Goal: Use online tool/utility

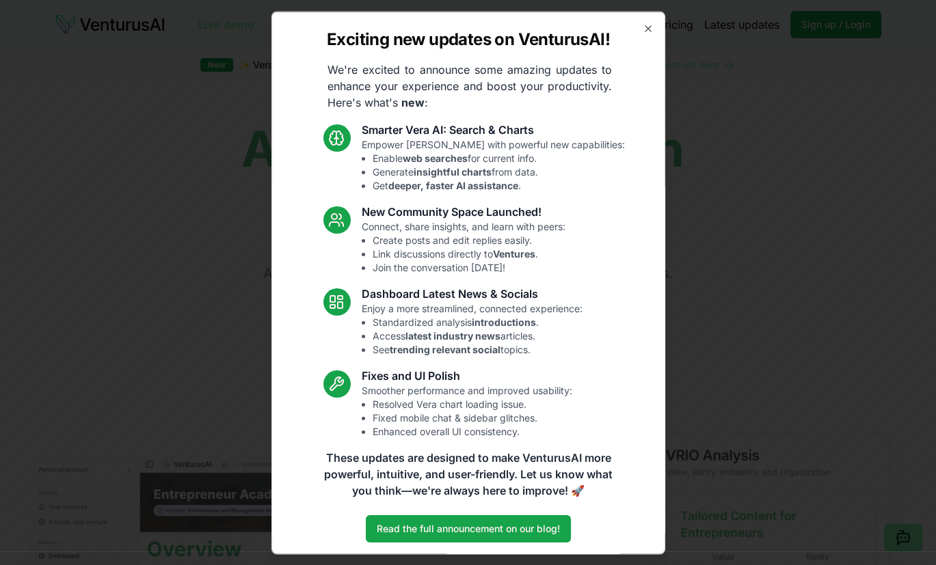
click at [645, 26] on div "Exciting new updates on VenturusAI! We're excited to announce some amazing upda…" at bounding box center [468, 282] width 394 height 543
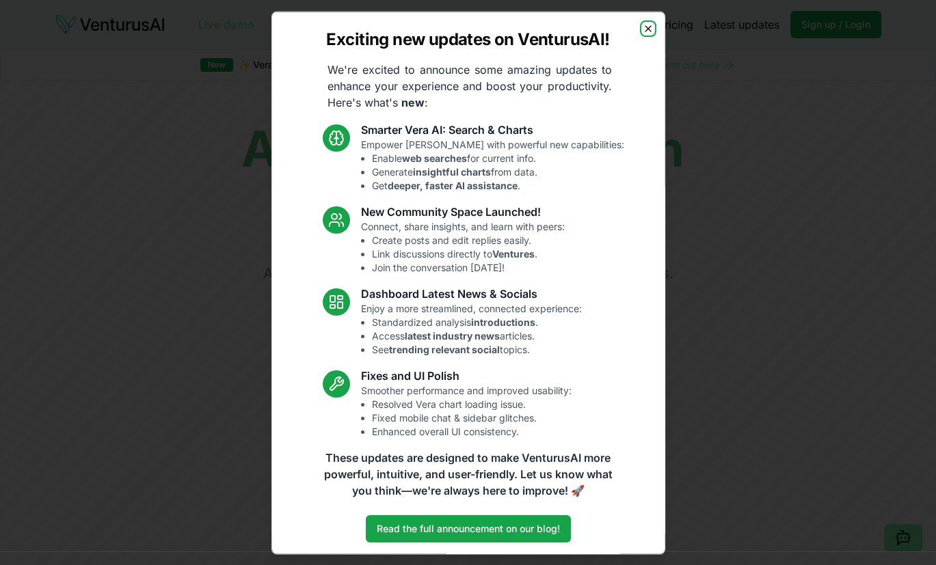
click at [643, 28] on icon "button" at bounding box center [648, 28] width 11 height 11
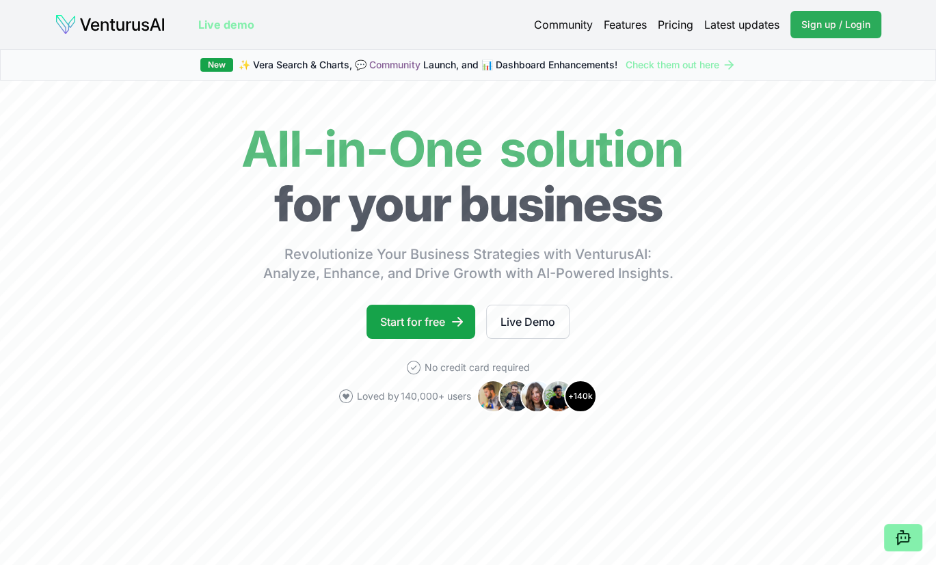
click at [817, 21] on span "Sign up / Login" at bounding box center [835, 25] width 69 height 14
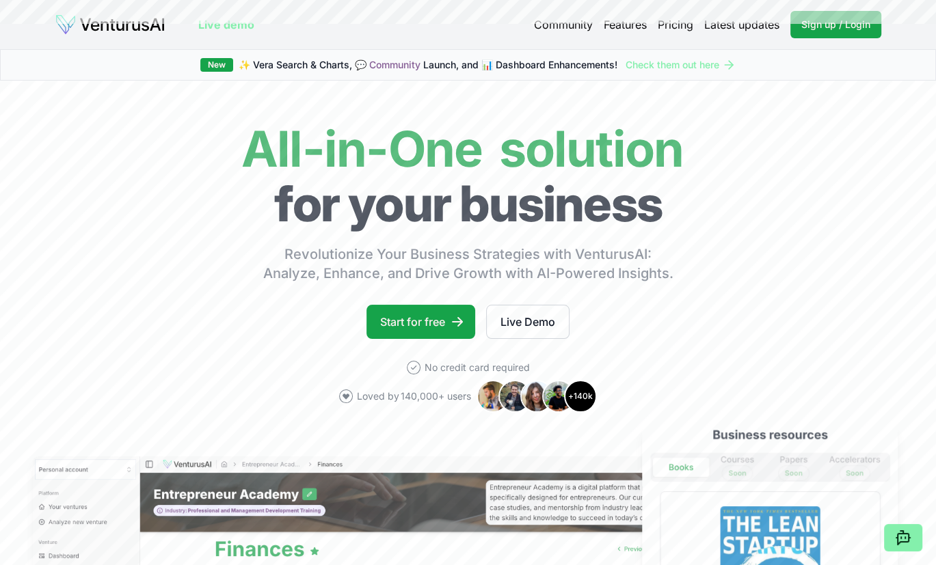
click at [672, 25] on link "Pricing" at bounding box center [676, 24] width 36 height 16
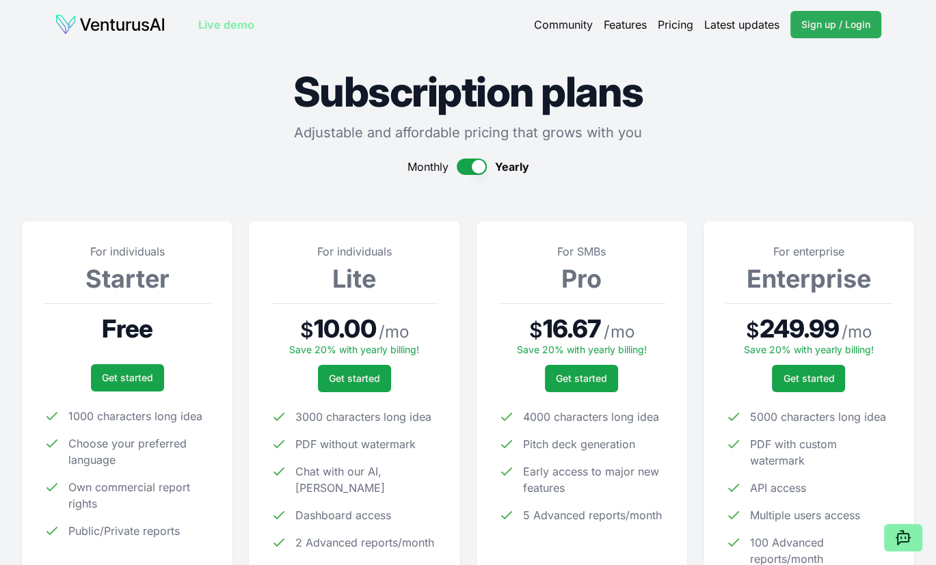
click at [812, 29] on span "Sign up / Login" at bounding box center [835, 25] width 69 height 14
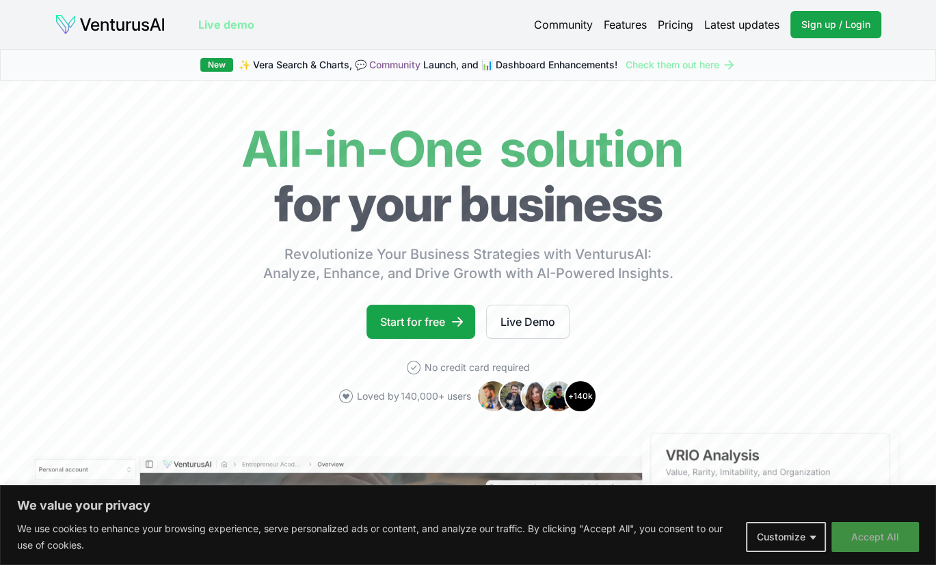
click at [887, 530] on button "Accept All" at bounding box center [874, 537] width 87 height 30
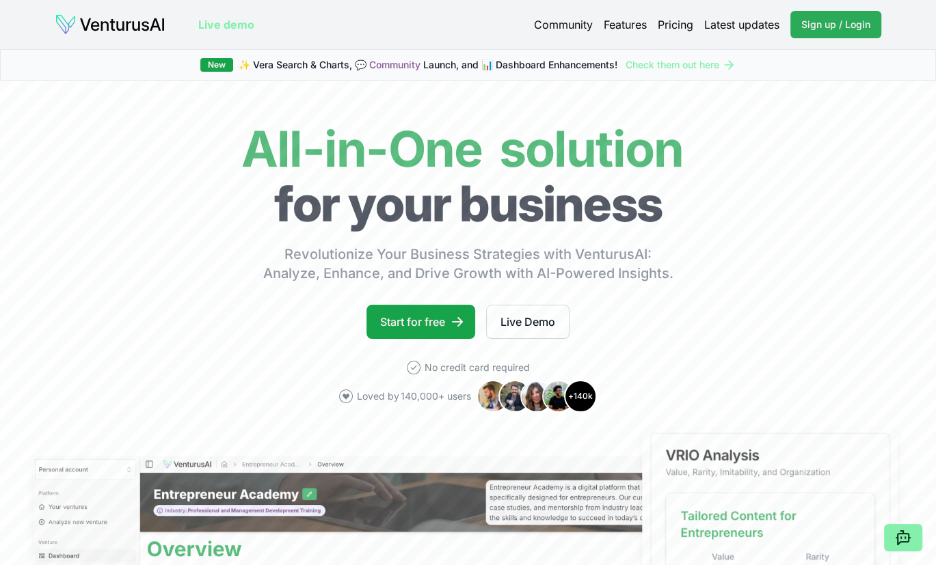
click at [805, 25] on span "Sign up / Login" at bounding box center [835, 25] width 69 height 14
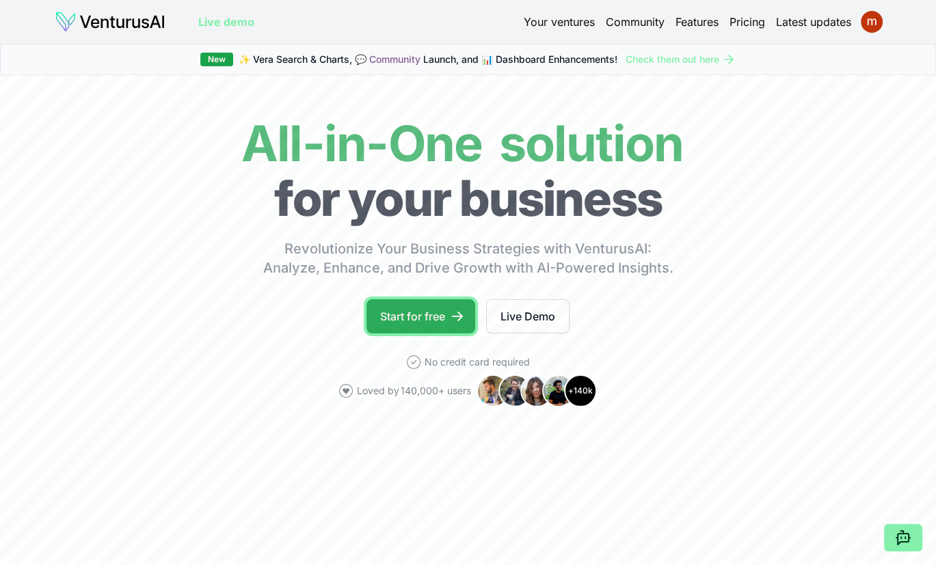
click at [412, 312] on link "Start for free" at bounding box center [420, 316] width 109 height 34
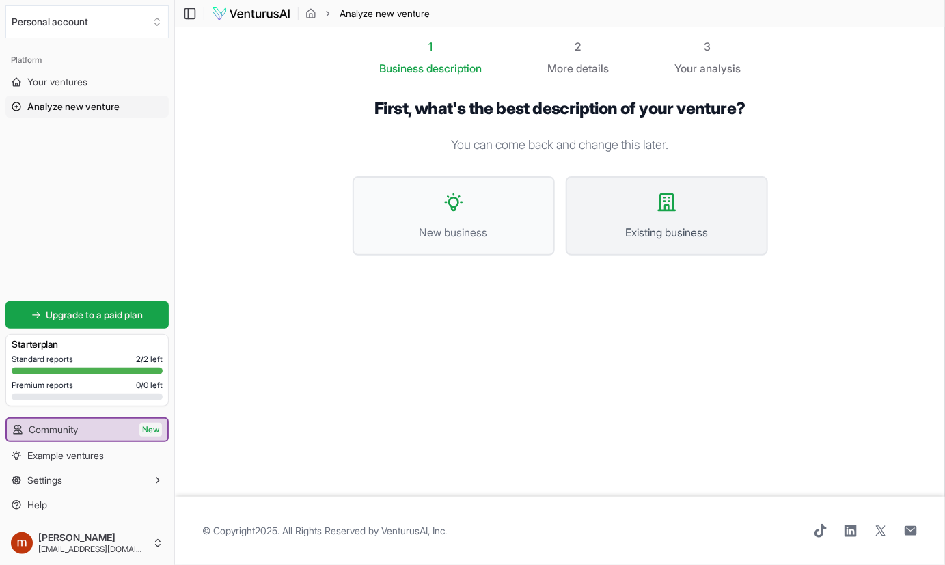
click at [676, 206] on icon at bounding box center [667, 202] width 22 height 22
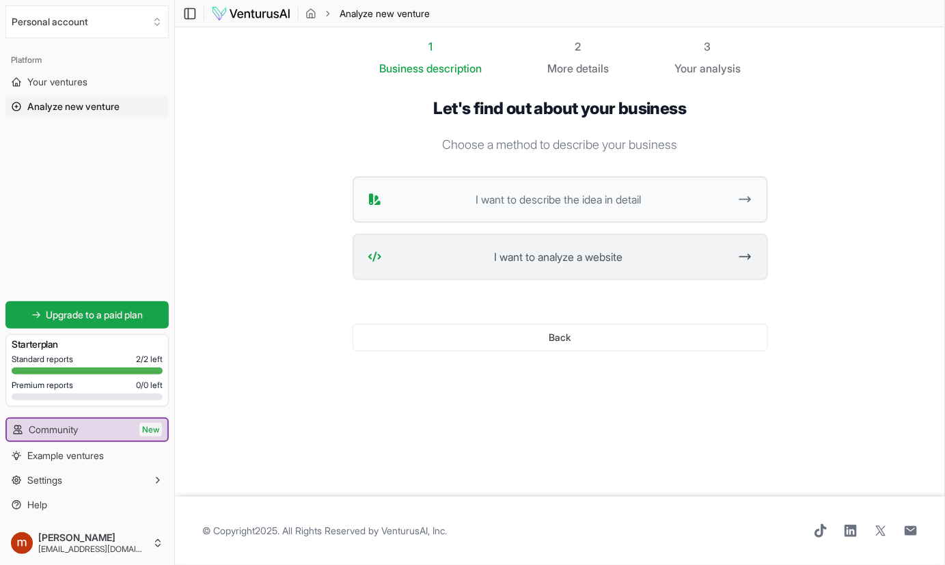
click at [556, 251] on span "I want to analyze a website" at bounding box center [559, 257] width 342 height 16
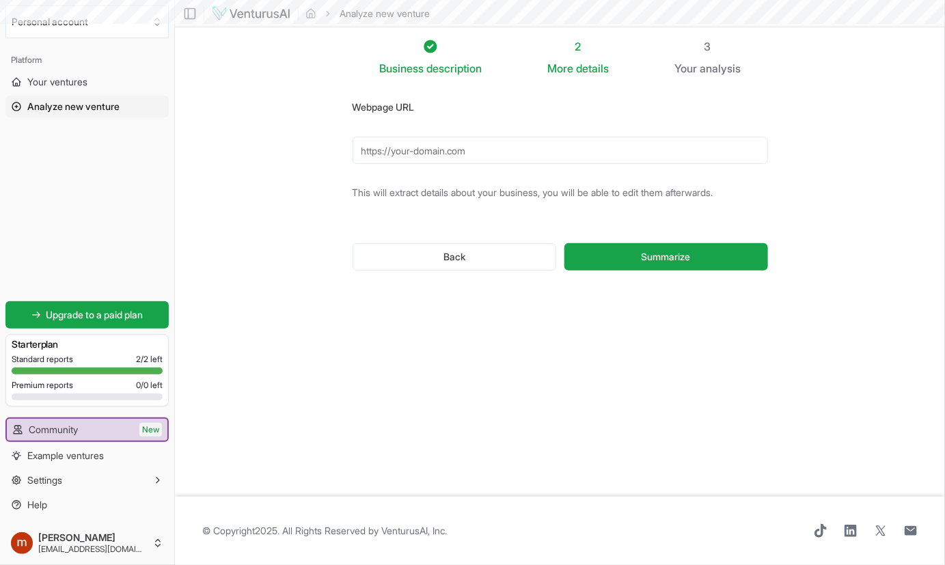
click at [412, 145] on input "Webpage URL" at bounding box center [561, 150] width 416 height 27
drag, startPoint x: 423, startPoint y: 152, endPoint x: 320, endPoint y: 151, distance: 103.2
click at [320, 151] on section "Business description 2 More details 3 Your analysis Webpage URL mcdonalds This …" at bounding box center [560, 262] width 770 height 470
paste input "https://corporate.mcdonalds.com/corpmcd/home.html"
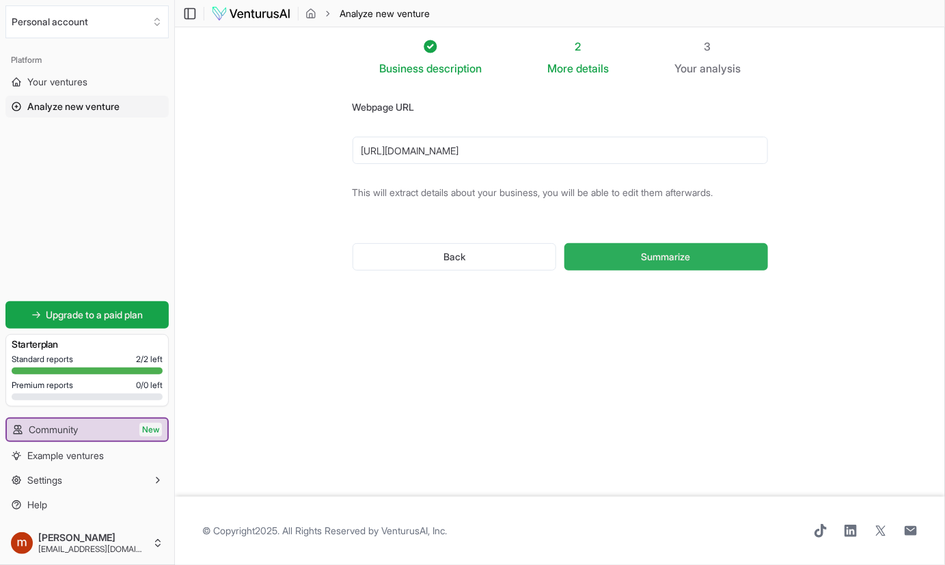
type input "https://corporate.mcdonalds.com/corpmcd/home.html"
drag, startPoint x: 674, startPoint y: 258, endPoint x: 700, endPoint y: 259, distance: 26.0
click at [674, 259] on span "Summarize" at bounding box center [666, 257] width 49 height 14
